Goal: Transaction & Acquisition: Purchase product/service

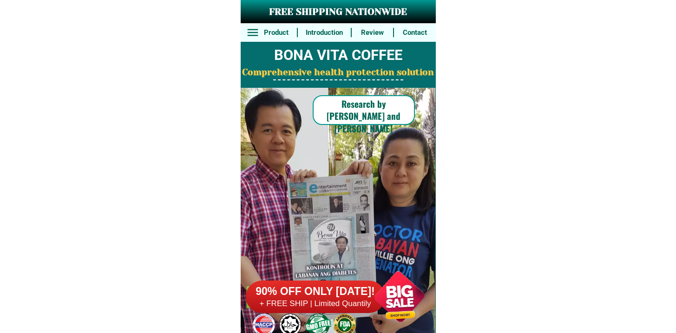
click at [380, 295] on div at bounding box center [399, 296] width 73 height 73
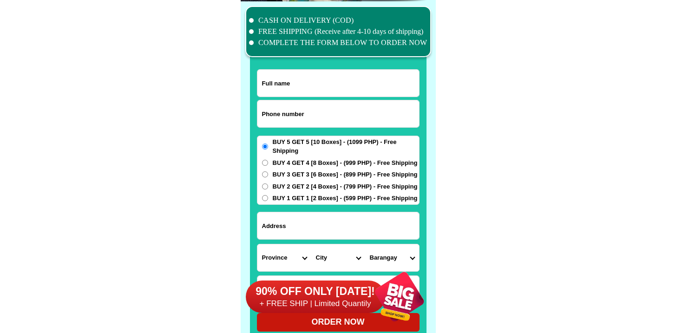
scroll to position [7221, 0]
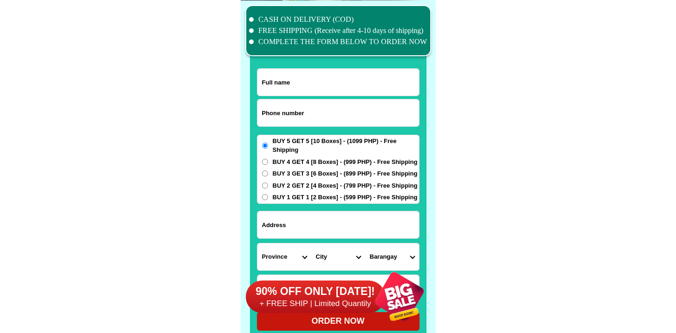
click at [321, 110] on input "Input phone_number" at bounding box center [338, 112] width 162 height 27
paste input "9678017789"
type input "09678017789"
click at [338, 83] on input "Input full_name" at bounding box center [338, 82] width 162 height 27
paste input "[PERSON_NAME]"
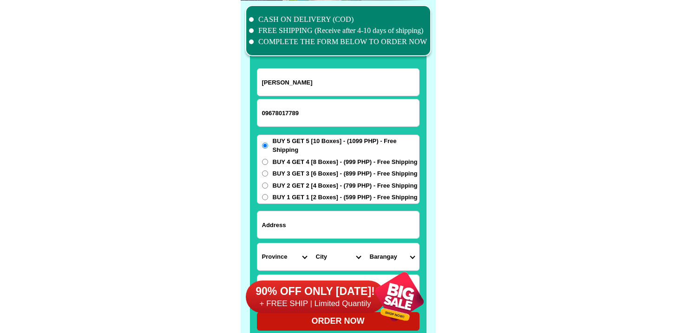
type input "[PERSON_NAME]"
click at [308, 172] on span "BUY 3 GET 3 [6 Boxes] - (899 PHP) - Free Shipping" at bounding box center [345, 173] width 145 height 9
click at [268, 172] on input "BUY 3 GET 3 [6 Boxes] - (899 PHP) - Free Shipping" at bounding box center [265, 173] width 6 height 6
radio input "true"
click at [309, 164] on span "BUY 4 GET 4 [8 Boxes] - (999 PHP) - Free Shipping" at bounding box center [345, 161] width 145 height 9
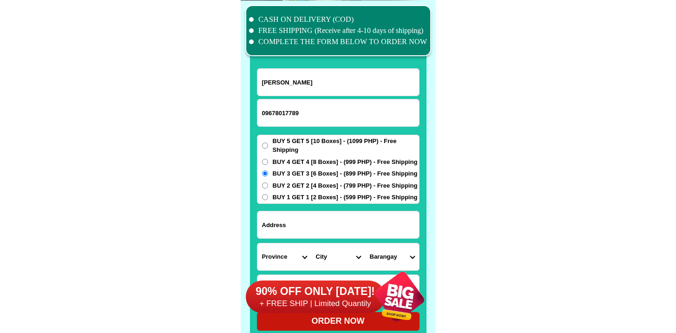
click at [268, 164] on input "BUY 4 GET 4 [8 Boxes] - (999 PHP) - Free Shipping" at bounding box center [265, 162] width 6 height 6
radio input "true"
click at [305, 213] on input "Input address" at bounding box center [338, 224] width 162 height 27
paste input "Katipunan [GEOGRAPHIC_DATA]-city Metro-[GEOGRAPHIC_DATA]"
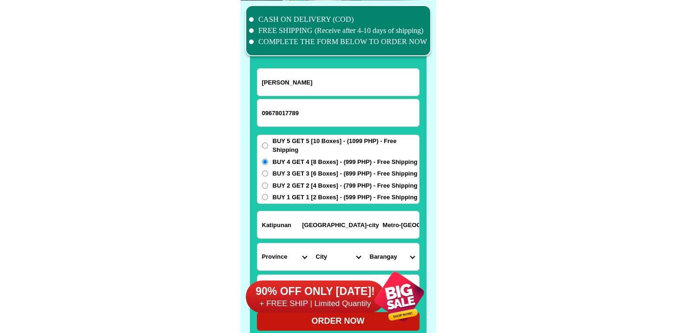
type input "Katipunan [GEOGRAPHIC_DATA]-city Metro-[GEOGRAPHIC_DATA]"
click at [286, 246] on select "Province [GEOGRAPHIC_DATA] [GEOGRAPHIC_DATA] [GEOGRAPHIC_DATA] [GEOGRAPHIC_DATA…" at bounding box center [284, 256] width 54 height 27
select select "63_219"
click at [257, 243] on select "Province [GEOGRAPHIC_DATA] [GEOGRAPHIC_DATA] [GEOGRAPHIC_DATA] [GEOGRAPHIC_DATA…" at bounding box center [284, 256] width 54 height 27
click at [338, 247] on select "City [GEOGRAPHIC_DATA] [GEOGRAPHIC_DATA] [GEOGRAPHIC_DATA] [GEOGRAPHIC_DATA]-ci…" at bounding box center [338, 256] width 54 height 27
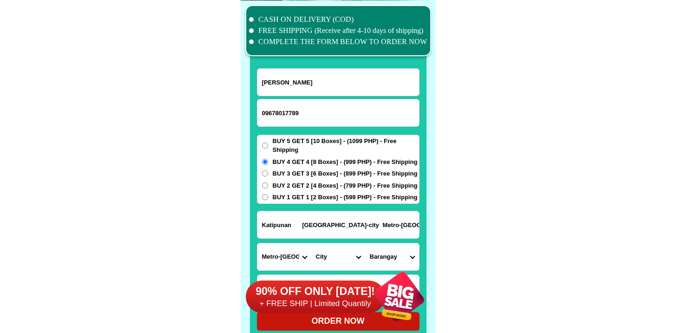
select select "63_2194070"
click at [311, 243] on select "City [GEOGRAPHIC_DATA] [GEOGRAPHIC_DATA] [GEOGRAPHIC_DATA] [GEOGRAPHIC_DATA]-ci…" at bounding box center [338, 256] width 54 height 27
click at [403, 241] on form "[PERSON_NAME] 09678017789 ORDER NOW [GEOGRAPHIC_DATA]-city Metro-[GEOGRAPHIC_DA…" at bounding box center [338, 199] width 163 height 262
click at [395, 257] on select "Barangay [PERSON_NAME] [PERSON_NAME] [PERSON_NAME] Bagbag Bago bantay Bagong li…" at bounding box center [392, 256] width 54 height 27
select select "63_219407014817"
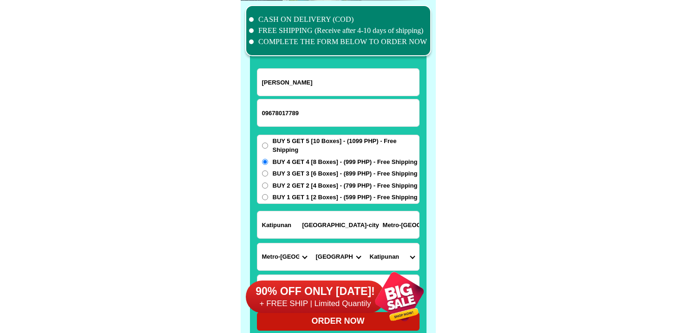
click at [365, 243] on select "Barangay [PERSON_NAME] [PERSON_NAME] [PERSON_NAME] Bagbag Bago bantay Bagong li…" at bounding box center [392, 256] width 54 height 27
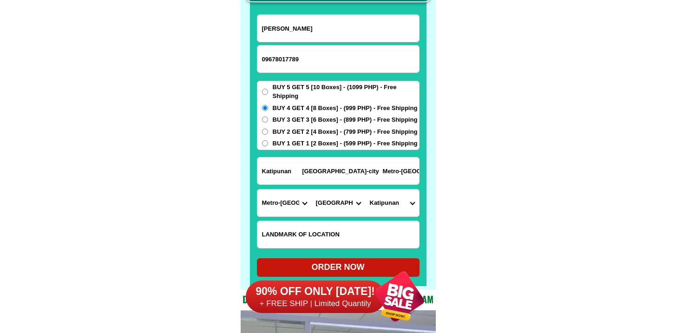
scroll to position [7277, 0]
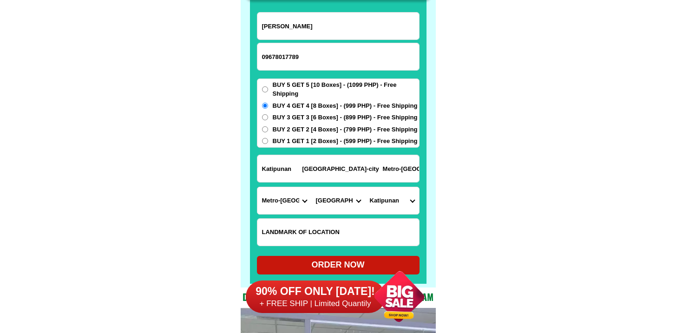
click at [346, 255] on form "[PERSON_NAME] 09678017789 ORDER NOW [GEOGRAPHIC_DATA]-city Metro-[GEOGRAPHIC_DA…" at bounding box center [338, 143] width 163 height 262
click at [346, 257] on div "ORDER NOW" at bounding box center [338, 265] width 163 height 19
radio input "true"
